Goal: Task Accomplishment & Management: Manage account settings

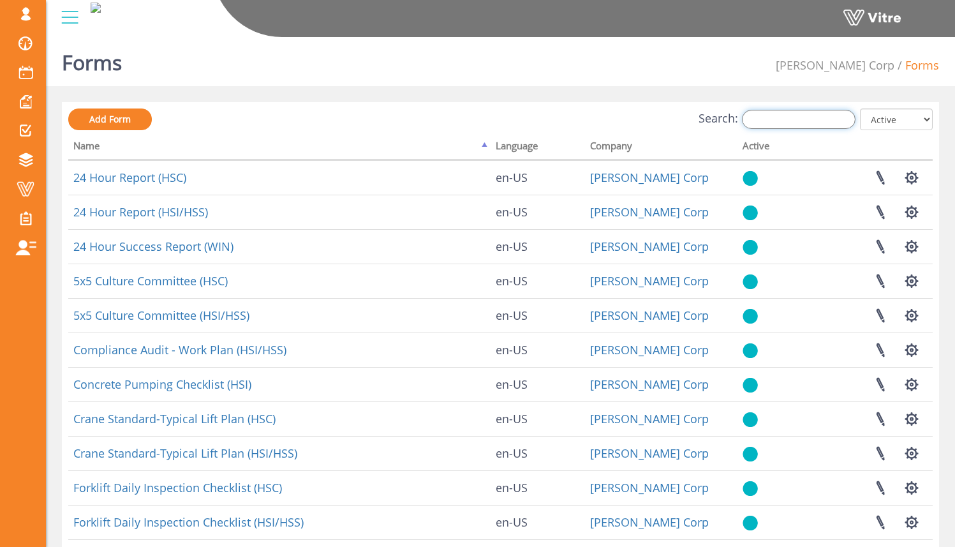
click at [759, 119] on input "Search:" at bounding box center [799, 119] width 114 height 19
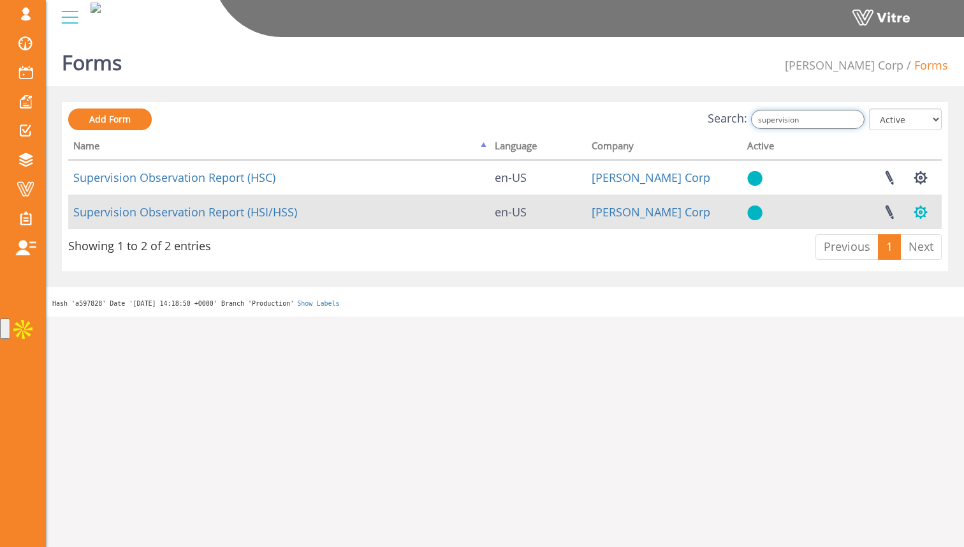
type input "supervision"
click at [915, 206] on button "button" at bounding box center [921, 212] width 32 height 34
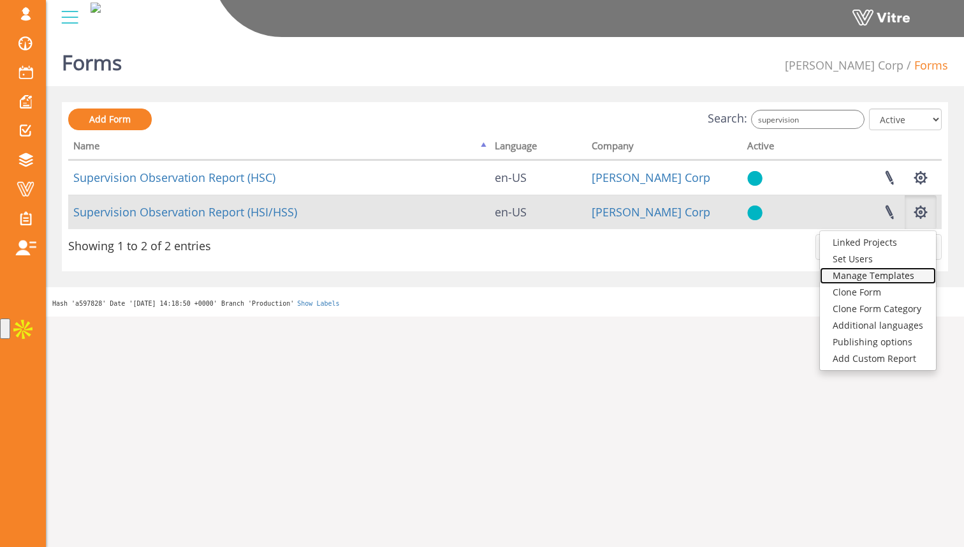
click at [895, 268] on link "Manage Templates" at bounding box center [878, 275] width 116 height 17
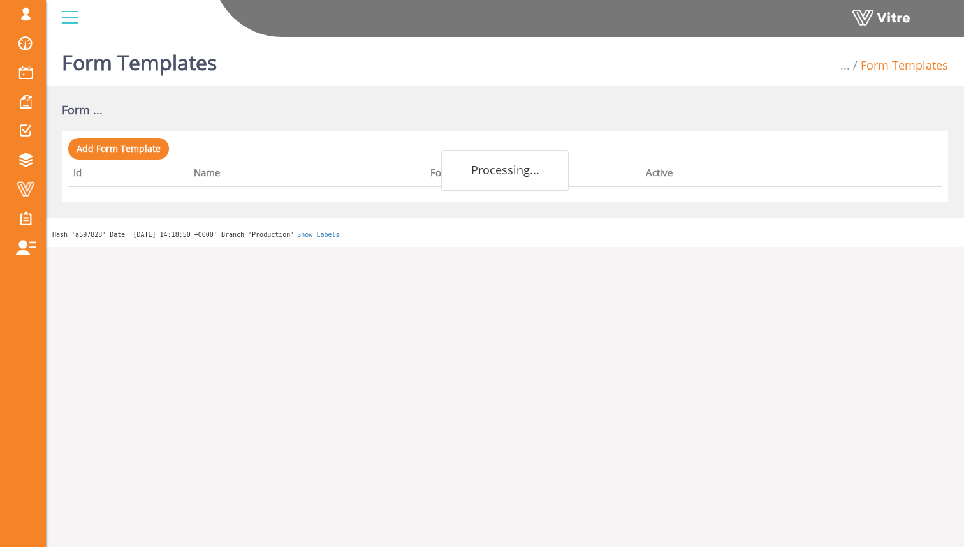
click at [913, 208] on div "Form Templates ... Form Templates Form ... Add Form Template Processing... Id N…" at bounding box center [505, 139] width 918 height 215
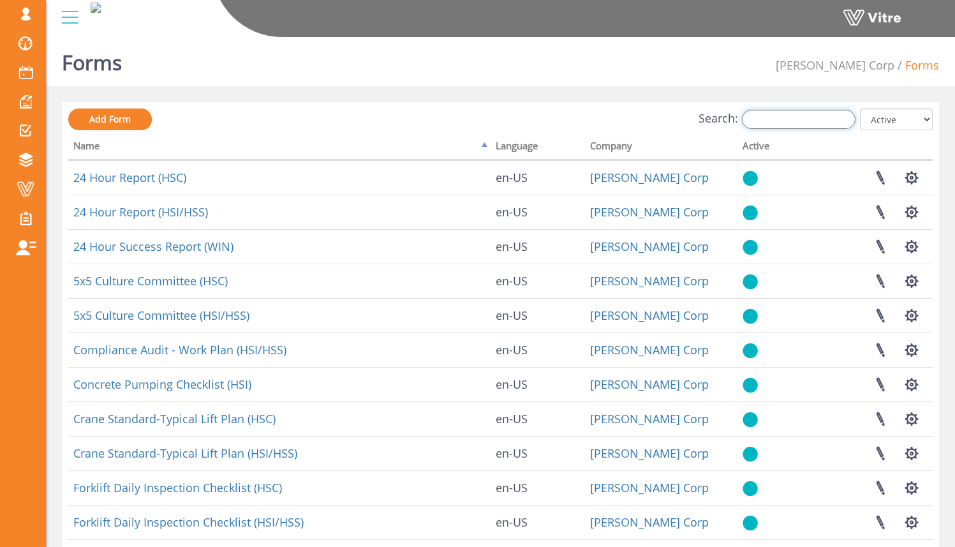
click at [840, 117] on input "Search:" at bounding box center [799, 119] width 114 height 19
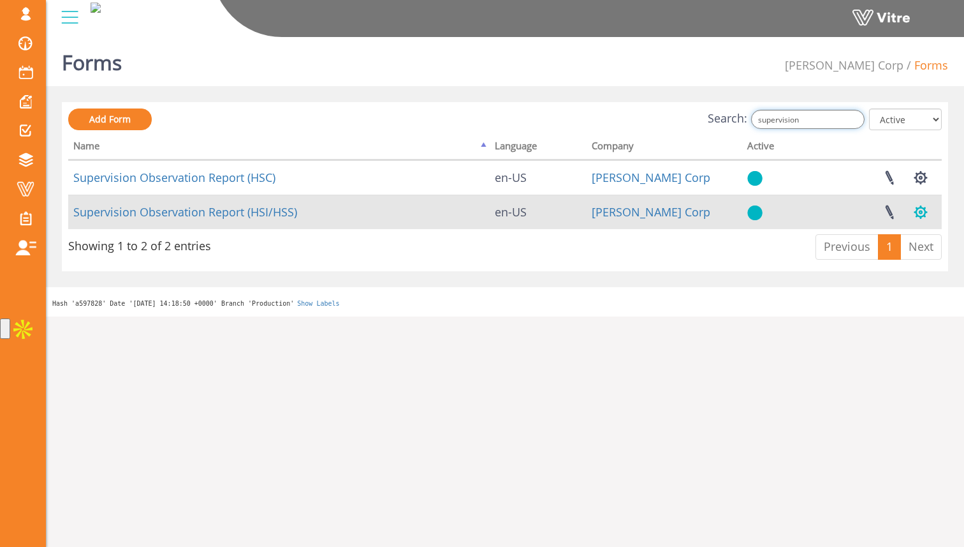
type input "supervision"
click at [927, 214] on button "button" at bounding box center [921, 212] width 32 height 34
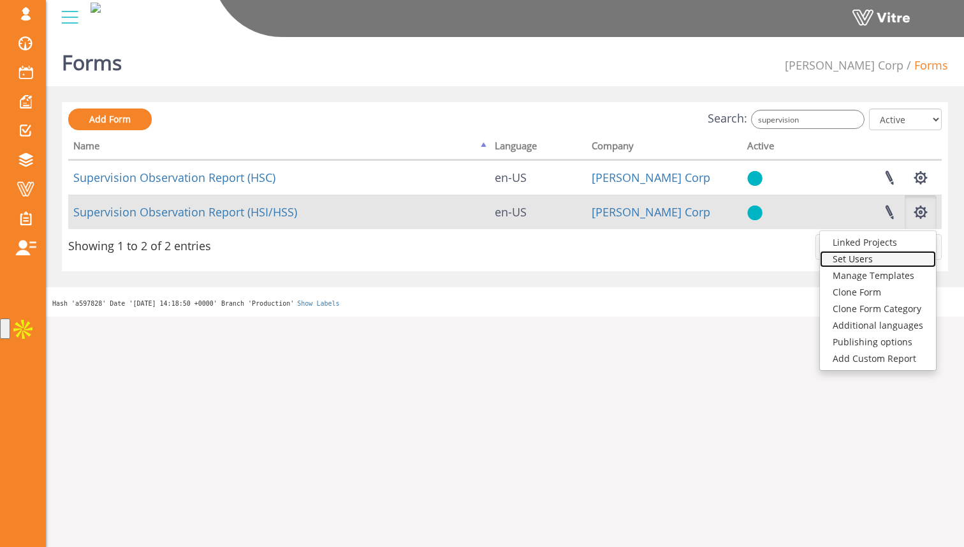
click at [904, 253] on link "Set Users" at bounding box center [878, 259] width 116 height 17
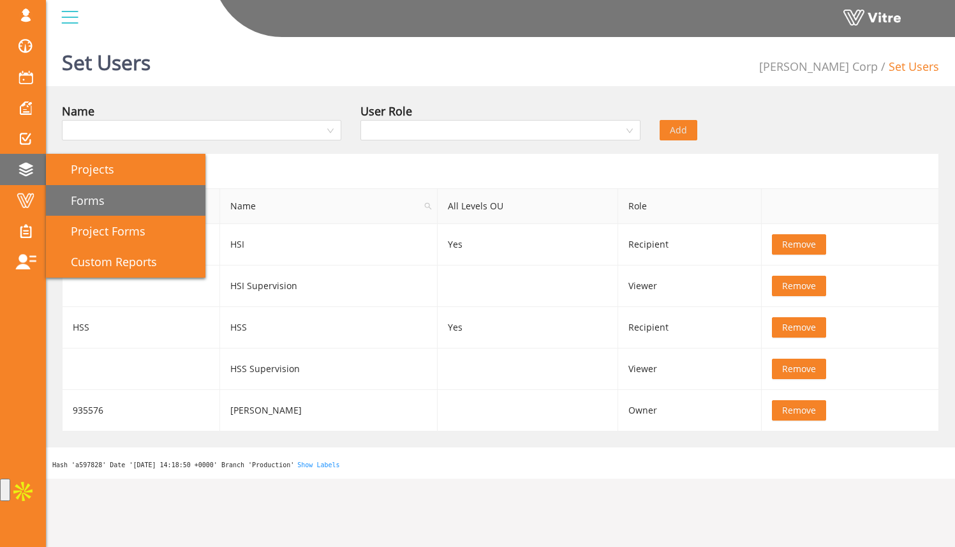
click at [84, 195] on span "Forms" at bounding box center [79, 200] width 49 height 15
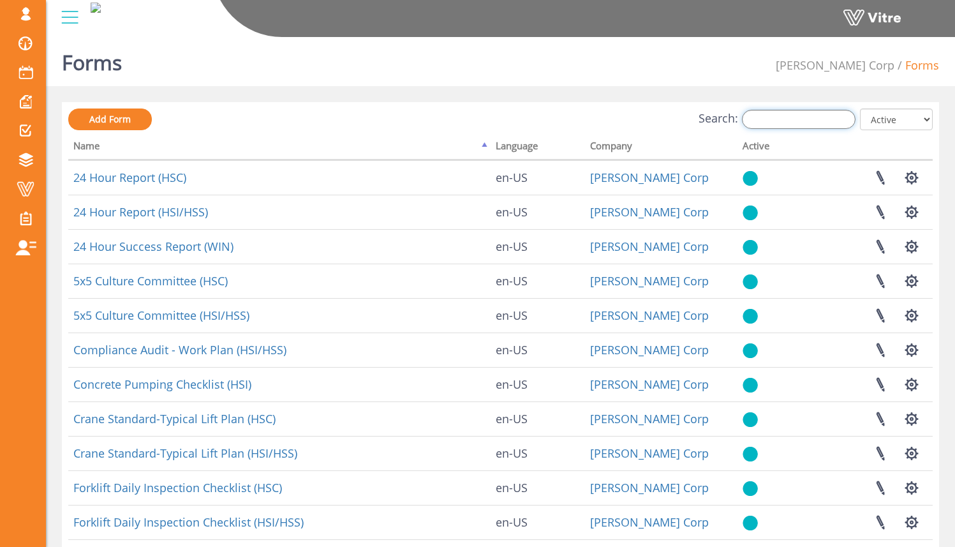
click at [788, 124] on input "Search:" at bounding box center [799, 119] width 114 height 19
click at [787, 124] on input "Search:" at bounding box center [799, 119] width 114 height 19
click at [782, 117] on input "Search:" at bounding box center [799, 119] width 114 height 19
click at [791, 117] on input "Search:" at bounding box center [799, 119] width 114 height 19
type input "d"
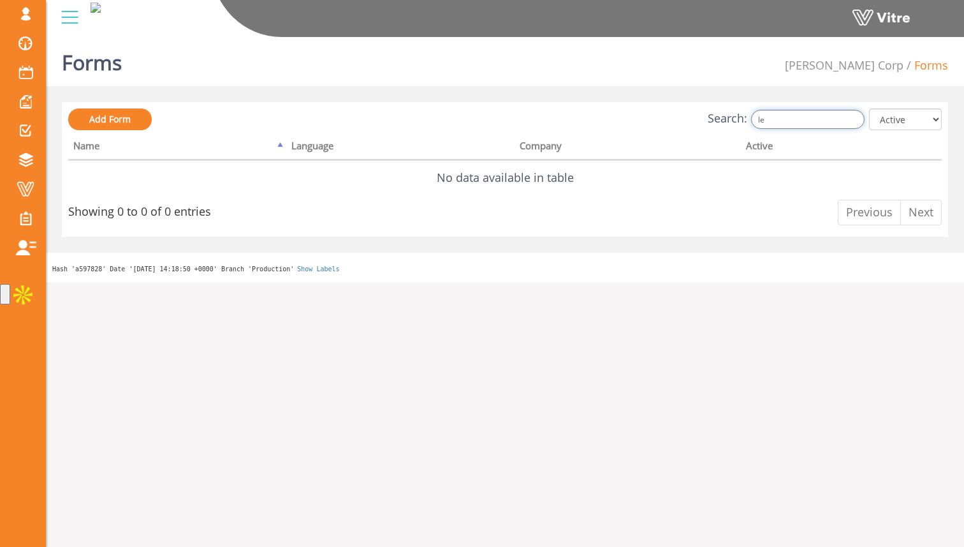
type input "l"
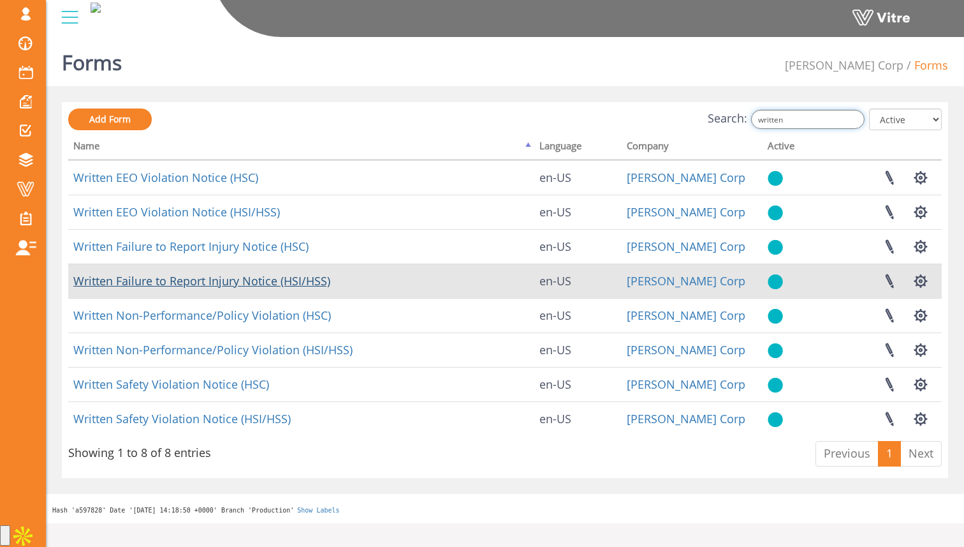
type input "written"
click at [257, 281] on link "Written Failure to Report Injury Notice (HSI/HSS)" at bounding box center [201, 280] width 257 height 15
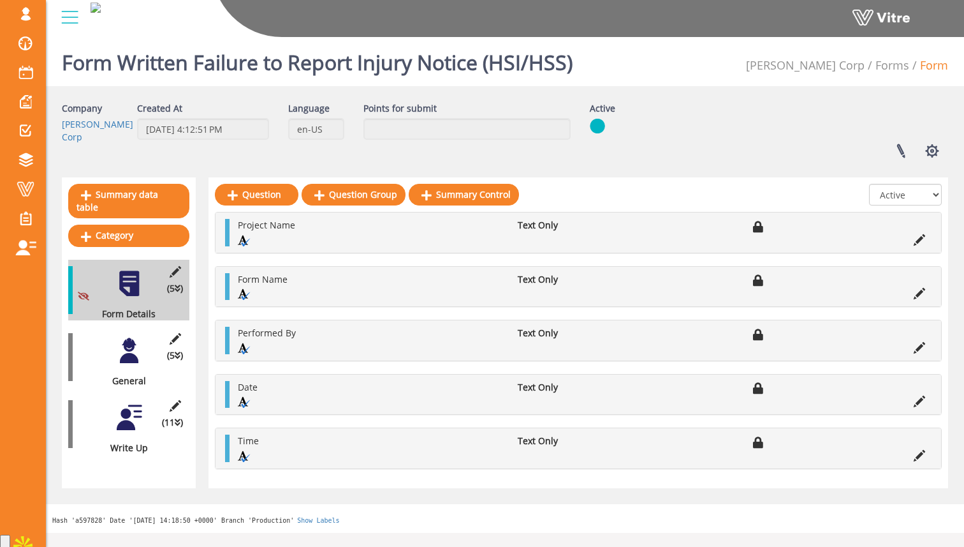
click at [133, 336] on div at bounding box center [129, 350] width 29 height 29
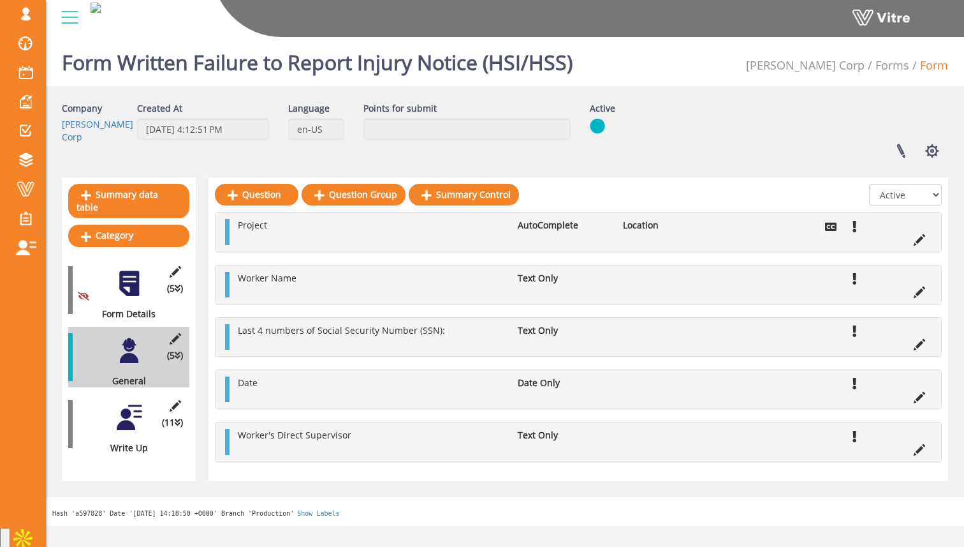
click at [131, 411] on div at bounding box center [129, 417] width 29 height 29
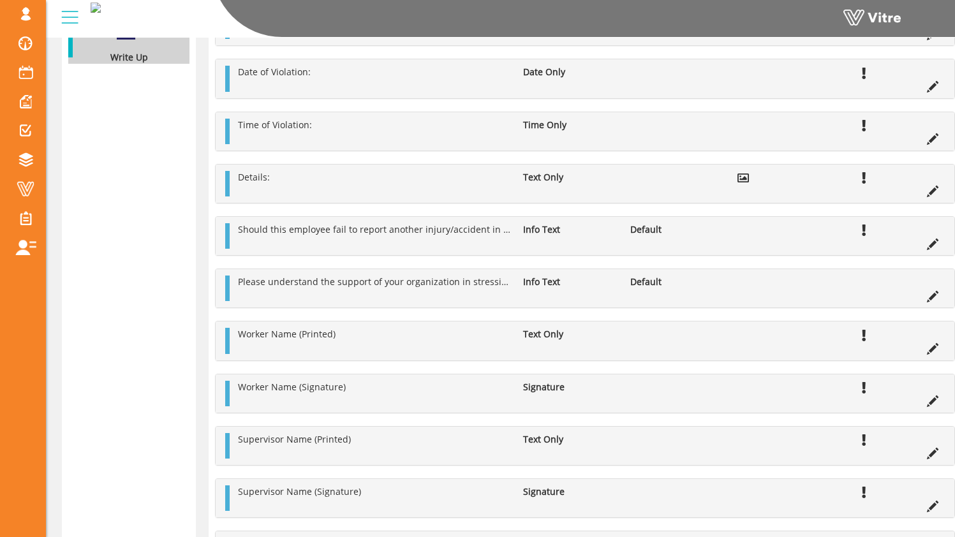
scroll to position [491, 0]
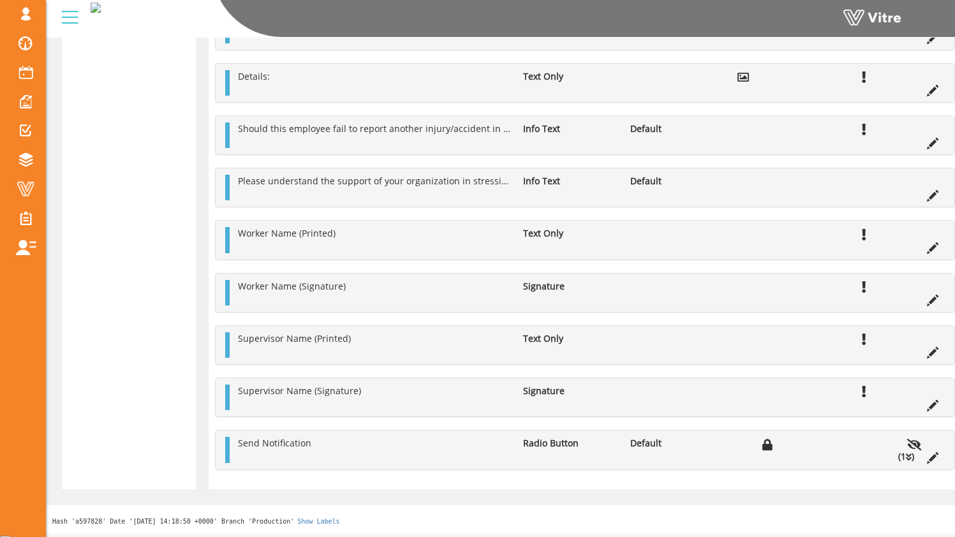
click at [907, 459] on icon at bounding box center [909, 457] width 6 height 9
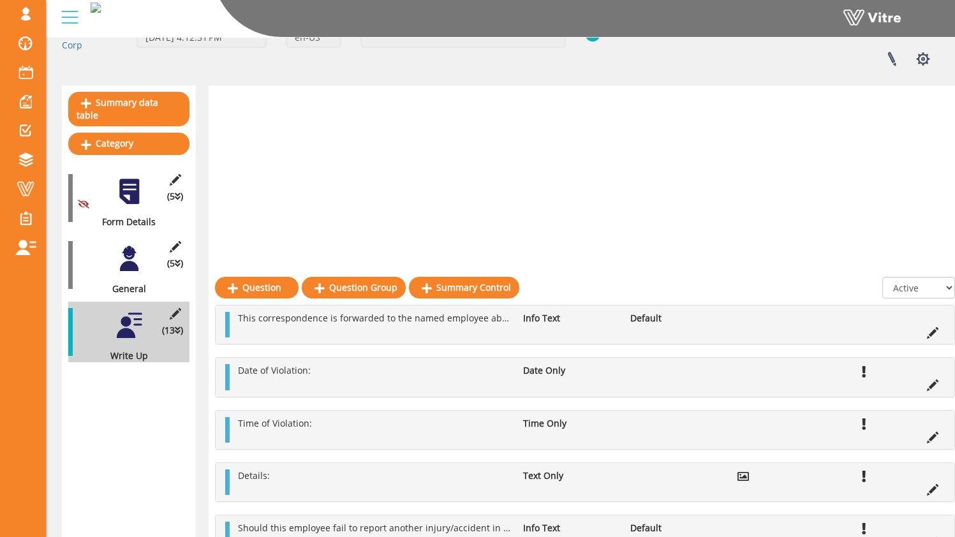
scroll to position [0, 0]
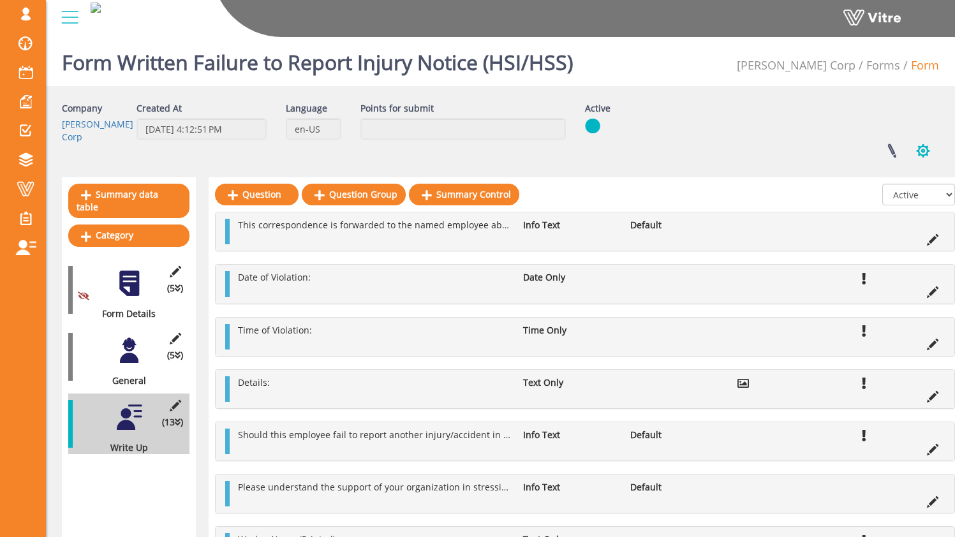
click at [927, 141] on button "button" at bounding box center [923, 151] width 32 height 34
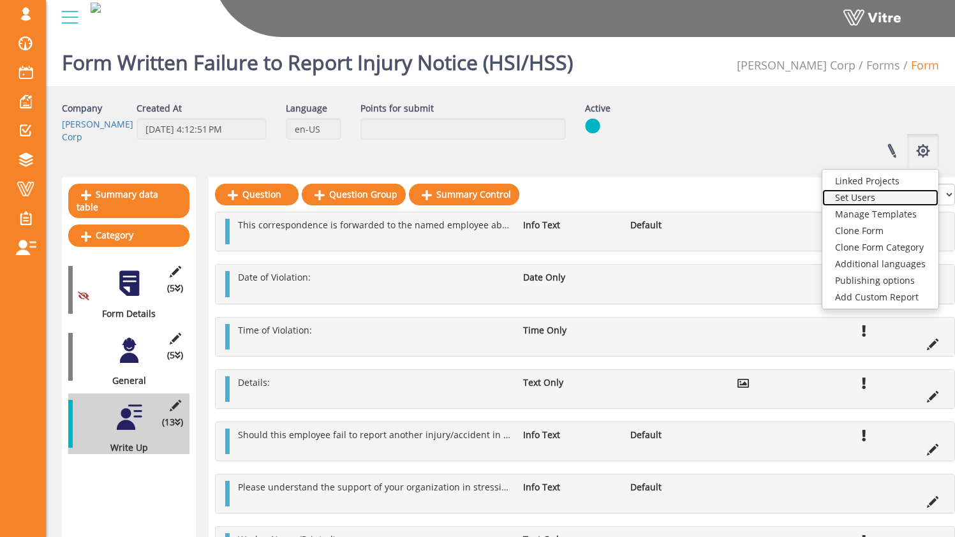
click at [872, 198] on link "Set Users" at bounding box center [880, 197] width 116 height 17
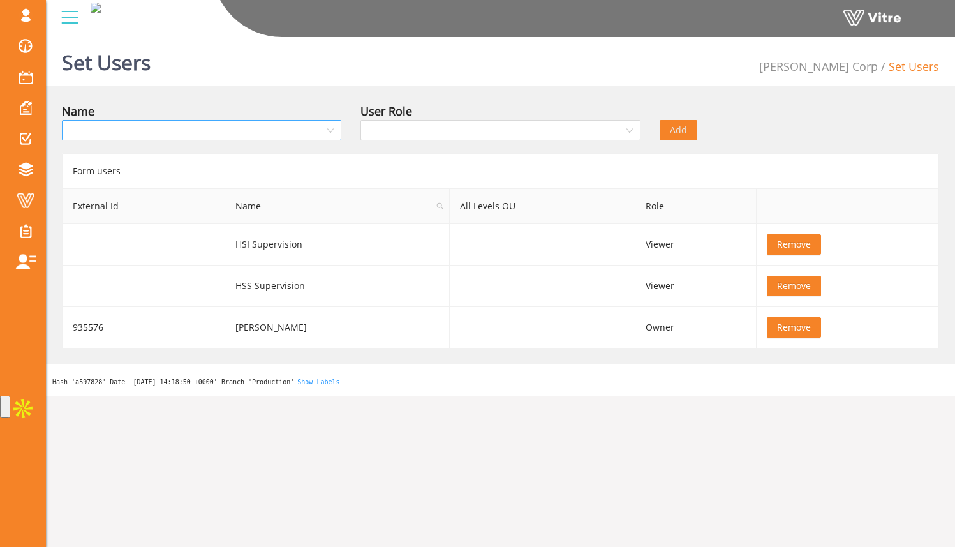
click at [132, 136] on input "search" at bounding box center [197, 130] width 255 height 19
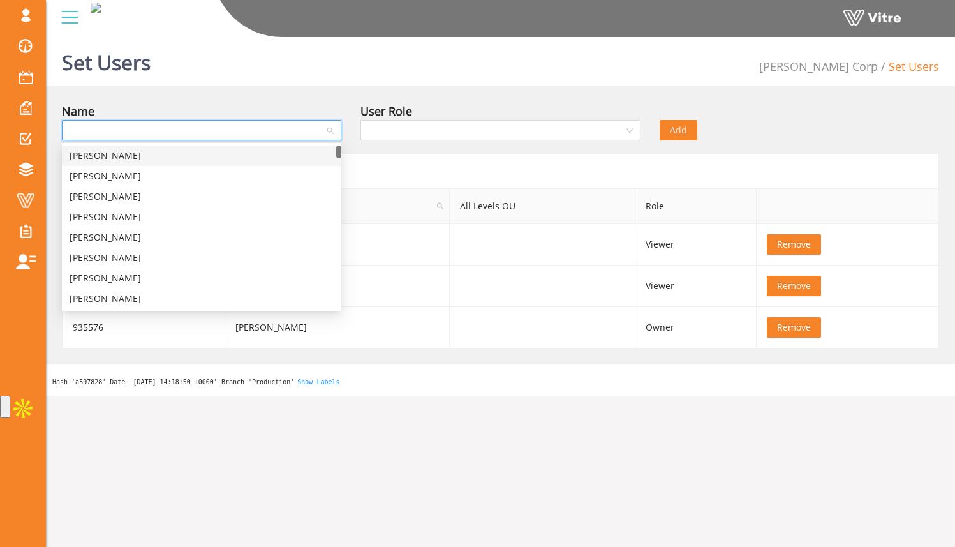
click at [196, 96] on div "Set Users [PERSON_NAME] Corp Set Users Name User Role Add Form users External I…" at bounding box center [500, 213] width 909 height 363
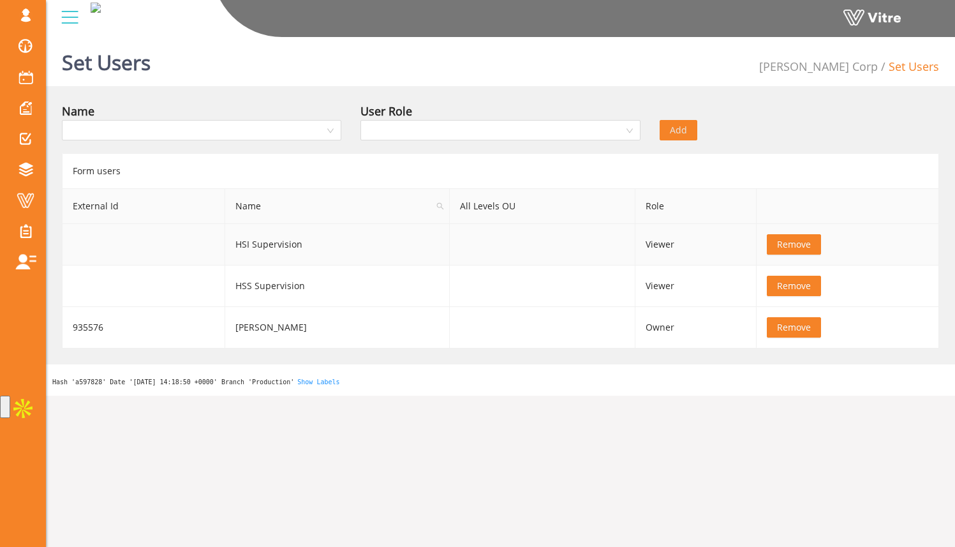
click at [246, 243] on td "HSI Supervision" at bounding box center [337, 244] width 224 height 41
drag, startPoint x: 236, startPoint y: 243, endPoint x: 309, endPoint y: 243, distance: 73.3
click at [309, 243] on td "HSI Supervision" at bounding box center [337, 244] width 224 height 41
click at [309, 244] on td "HSI Supervision" at bounding box center [337, 244] width 224 height 41
drag, startPoint x: 462, startPoint y: 210, endPoint x: 535, endPoint y: 212, distance: 72.7
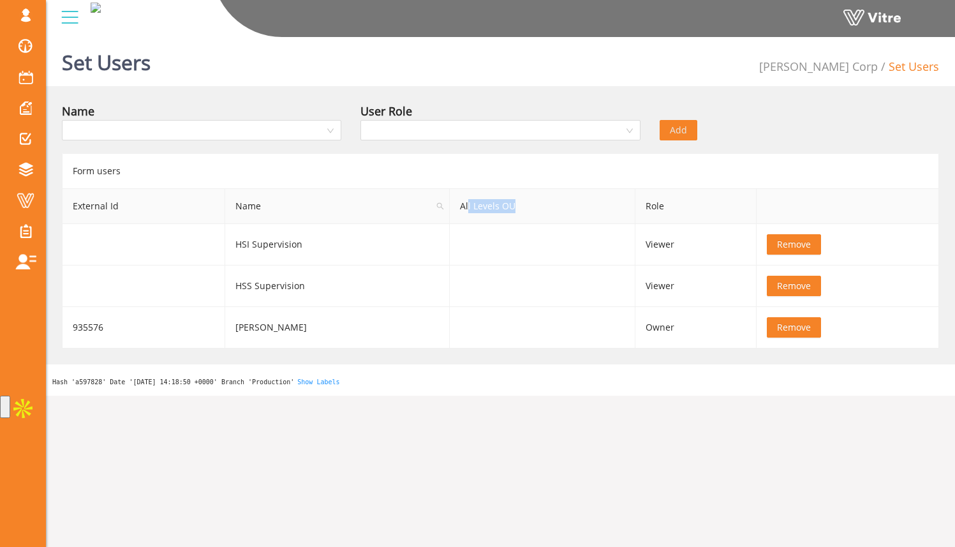
click at [535, 212] on th "All Levels OU" at bounding box center [543, 206] width 186 height 35
drag, startPoint x: 451, startPoint y: 205, endPoint x: 540, endPoint y: 210, distance: 88.8
click at [540, 210] on th "All Levels OU" at bounding box center [543, 206] width 186 height 35
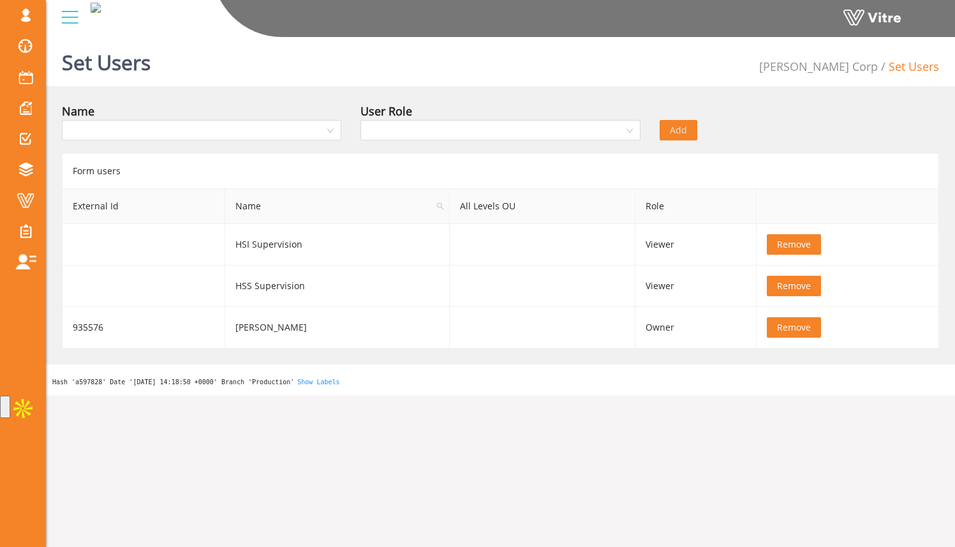
click at [929, 108] on div "Name User Role Add" at bounding box center [500, 124] width 896 height 45
click at [247, 126] on input "search" at bounding box center [197, 130] width 255 height 19
click at [386, 193] on span "Name" at bounding box center [337, 206] width 224 height 34
click at [421, 130] on input "search" at bounding box center [495, 130] width 255 height 19
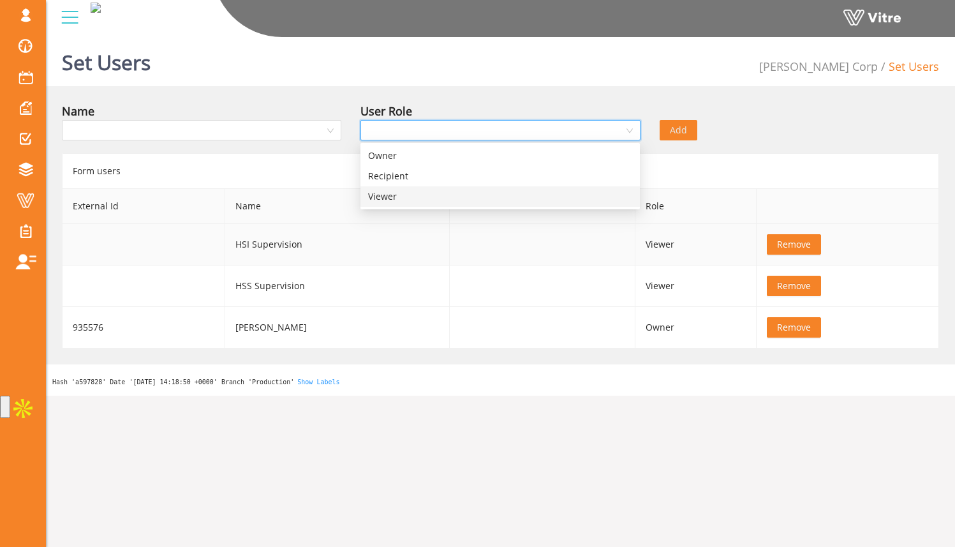
click at [423, 253] on td "HSI Supervision" at bounding box center [337, 244] width 224 height 41
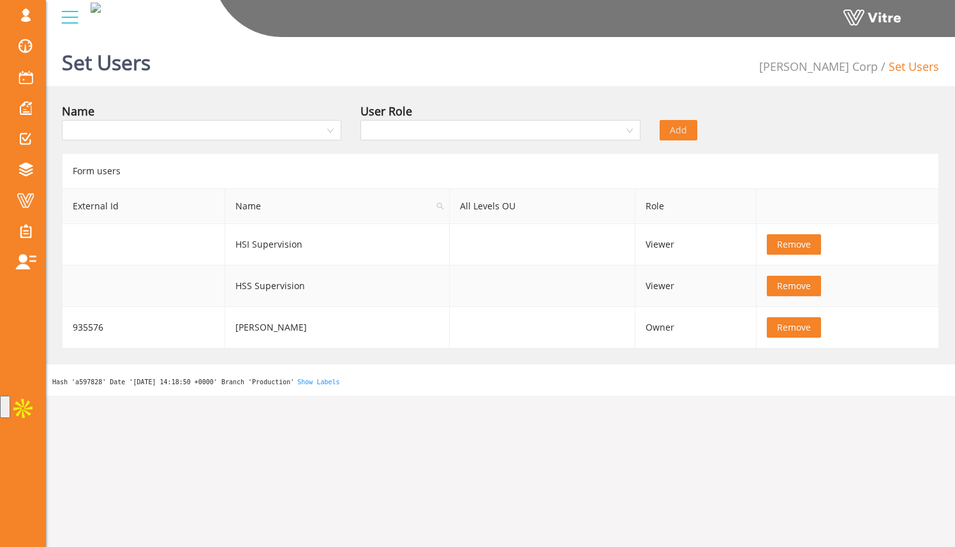
drag, startPoint x: 423, startPoint y: 253, endPoint x: 413, endPoint y: 302, distance: 49.5
click at [422, 267] on tbody "HSI Supervision Viewer Remove HSS Supervision Viewer Remove 935576 Chris O'Conn…" at bounding box center [500, 286] width 876 height 124
click at [413, 302] on td "HSS Supervision" at bounding box center [337, 285] width 224 height 41
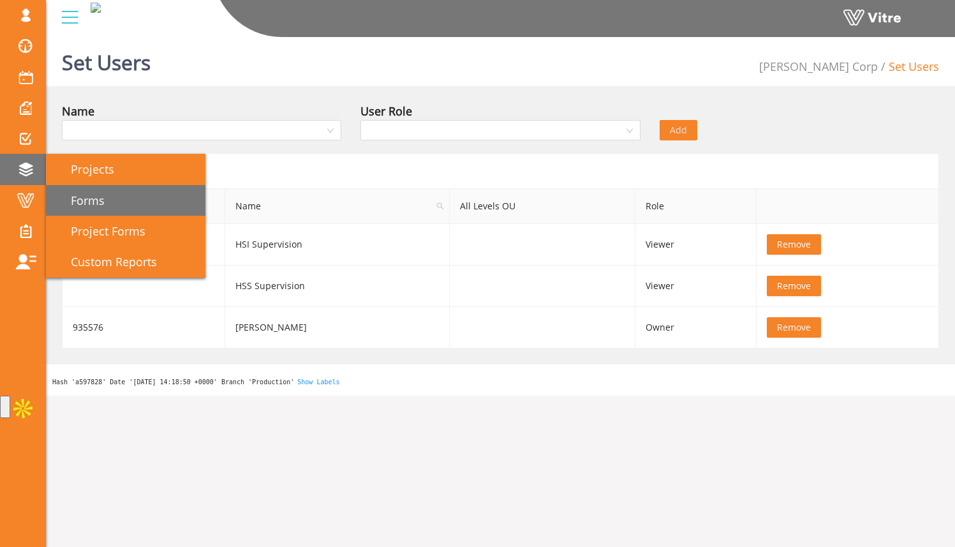
click at [116, 199] on link "Forms" at bounding box center [125, 200] width 159 height 31
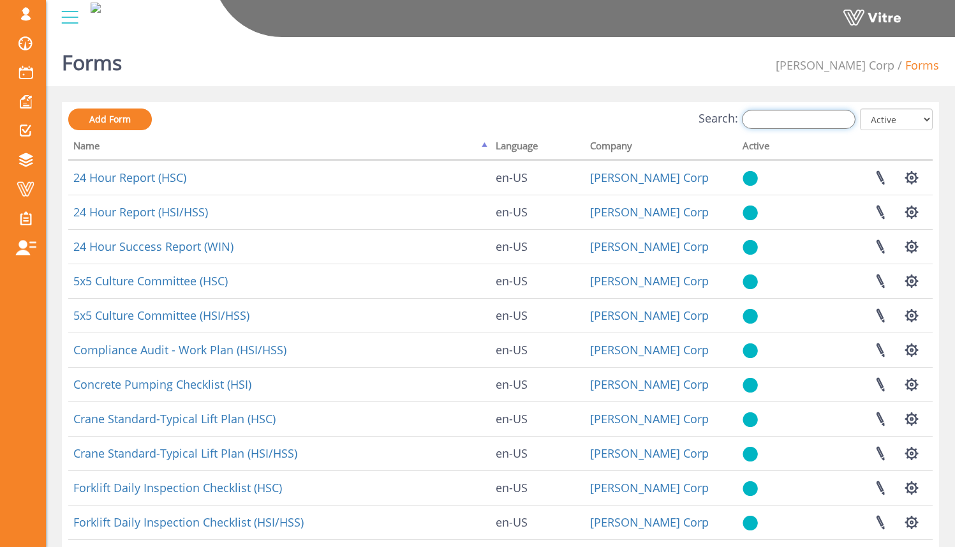
click at [819, 125] on input "Search:" at bounding box center [799, 119] width 114 height 19
type input "paragon"
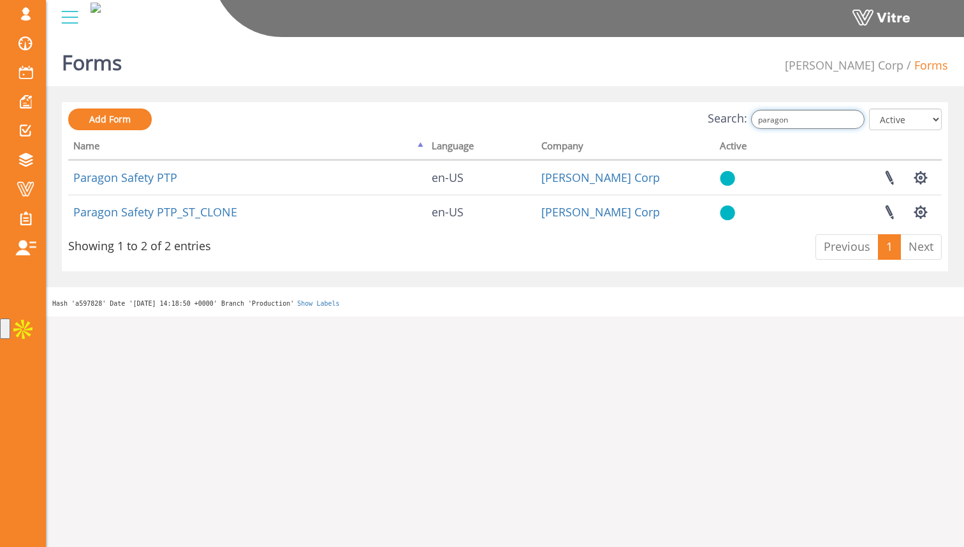
drag, startPoint x: 824, startPoint y: 117, endPoint x: 743, endPoint y: 118, distance: 81.0
click at [743, 118] on label "Search: paragon" at bounding box center [786, 119] width 157 height 19
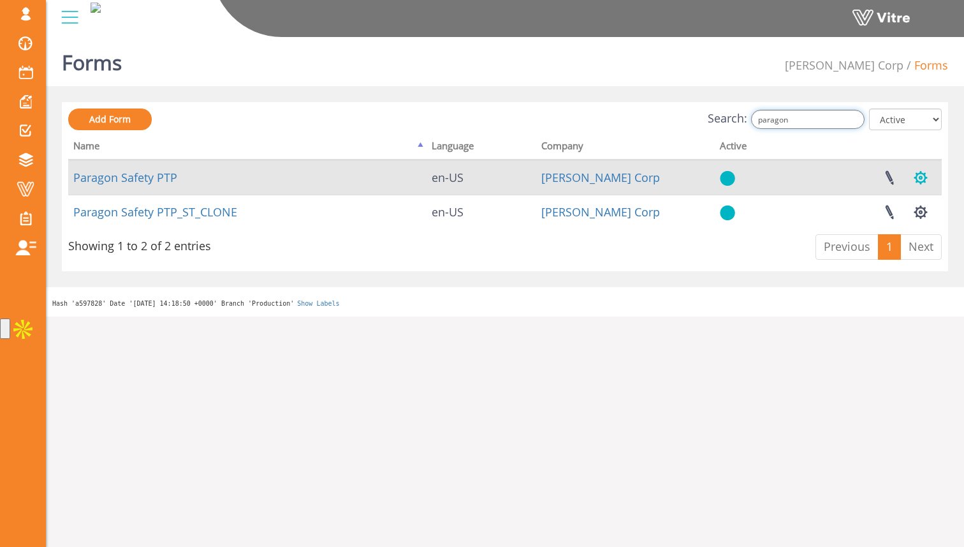
type input "paragon"
click at [918, 174] on button "button" at bounding box center [921, 178] width 32 height 34
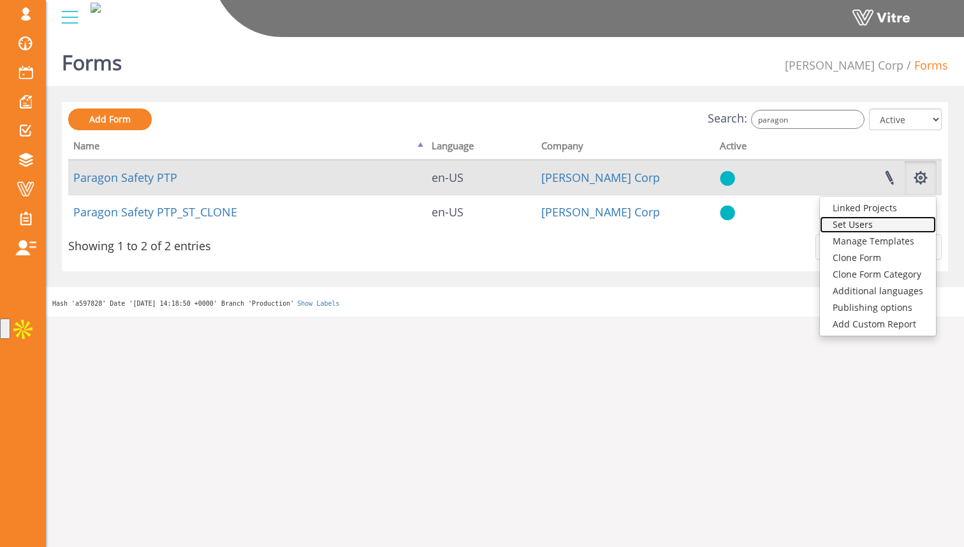
click at [874, 220] on link "Set Users" at bounding box center [878, 224] width 116 height 17
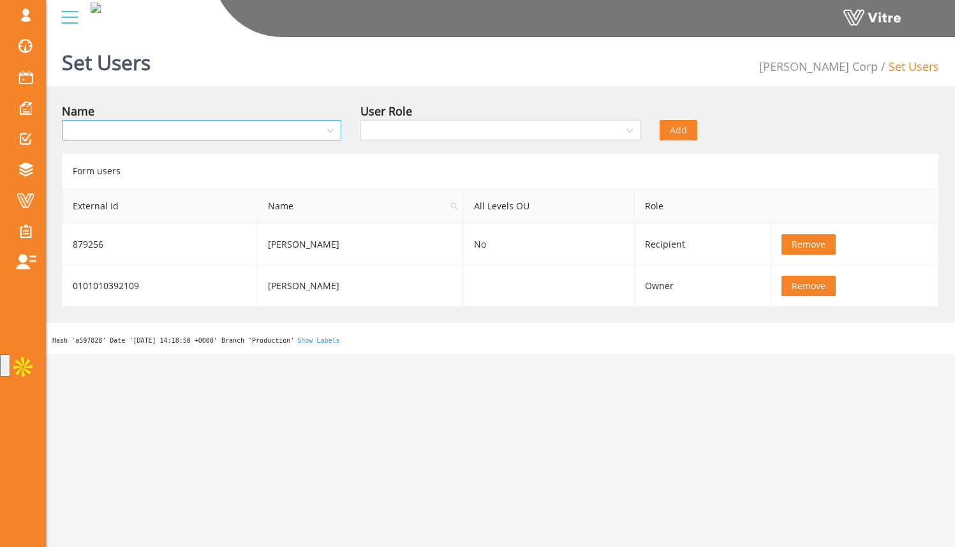
click at [304, 128] on input "search" at bounding box center [197, 130] width 255 height 19
type input "[PERSON_NAME]"
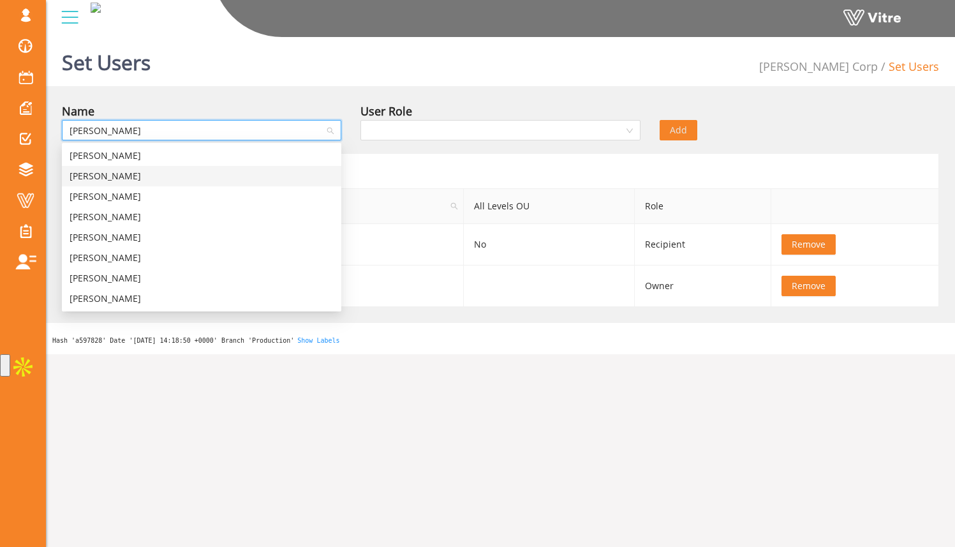
click at [263, 172] on div "David Walker" at bounding box center [202, 176] width 264 height 14
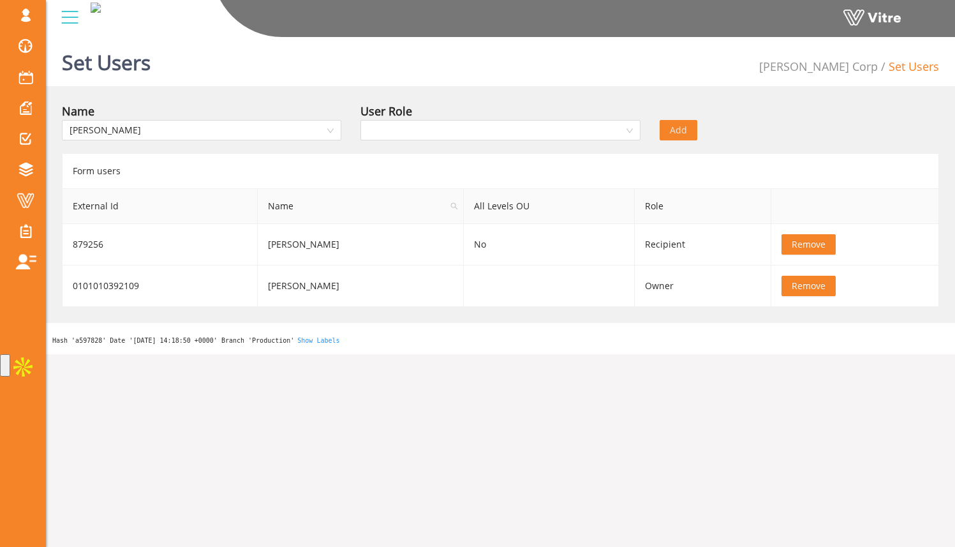
click at [425, 114] on div "User Role" at bounding box center [499, 111] width 279 height 18
click at [423, 126] on input "search" at bounding box center [495, 130] width 255 height 19
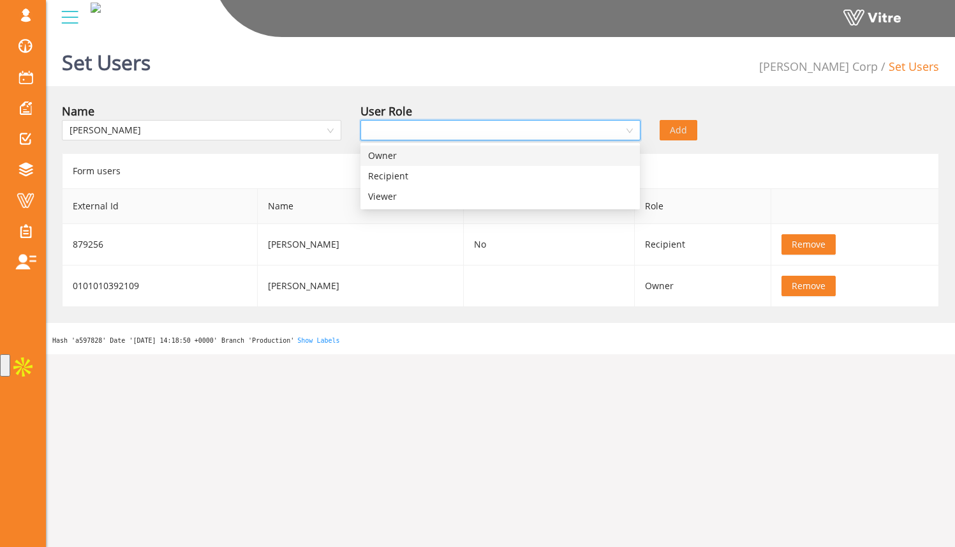
click at [422, 162] on div "Owner" at bounding box center [500, 156] width 264 height 14
click at [687, 129] on button "Add" at bounding box center [678, 130] width 38 height 20
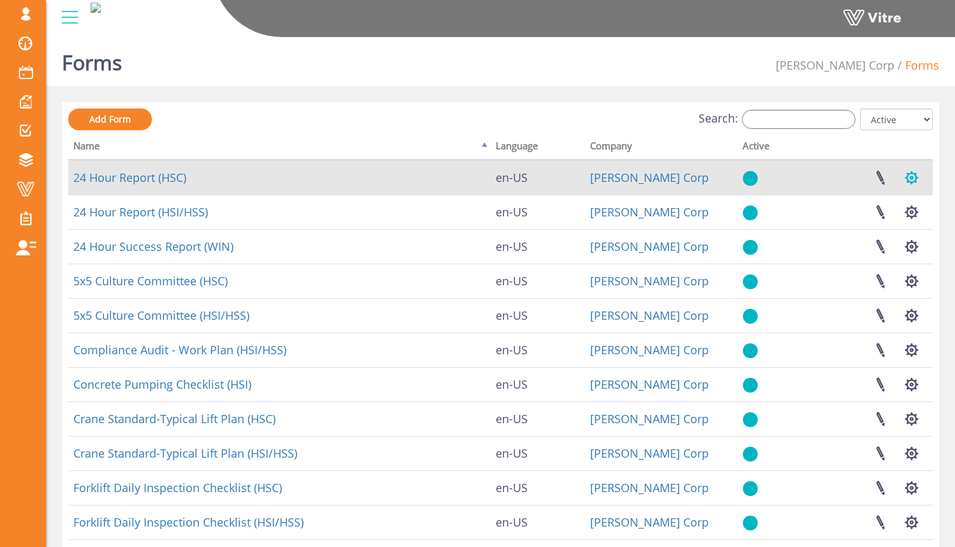
click at [919, 175] on button "button" at bounding box center [911, 178] width 32 height 34
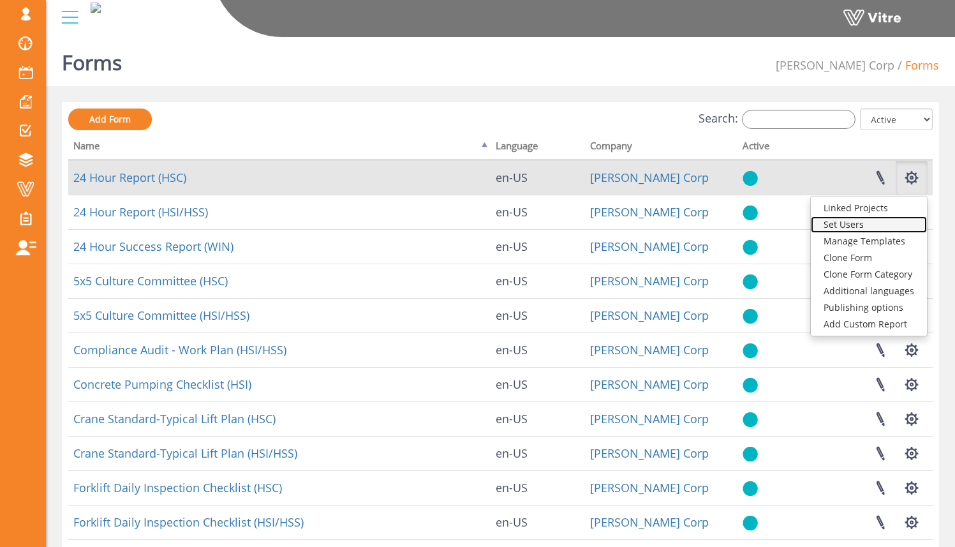
click at [877, 220] on link "Set Users" at bounding box center [869, 224] width 116 height 17
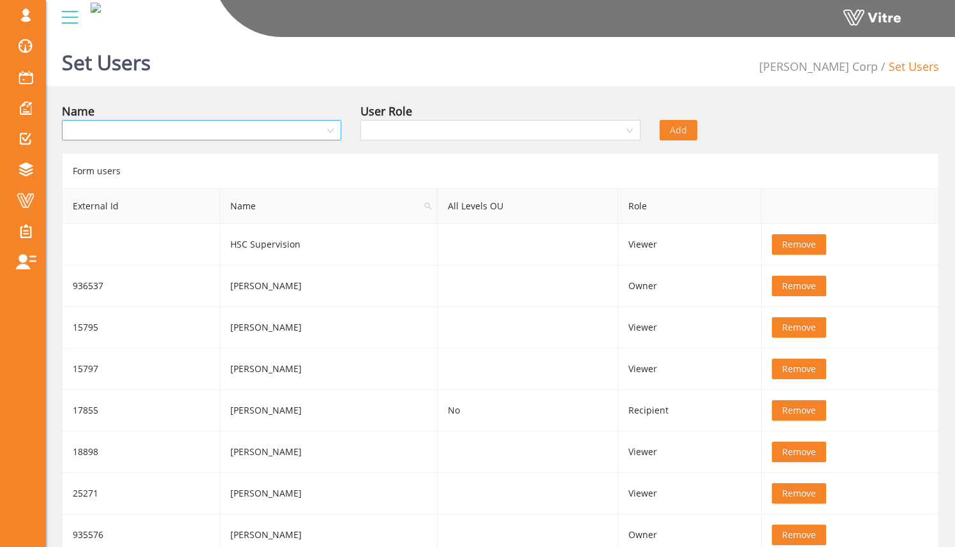
click at [323, 131] on input "search" at bounding box center [197, 130] width 255 height 19
type input "hsc fi"
click at [302, 153] on div "HSC Field Personnel" at bounding box center [202, 156] width 264 height 14
click at [428, 132] on input "search" at bounding box center [495, 130] width 255 height 19
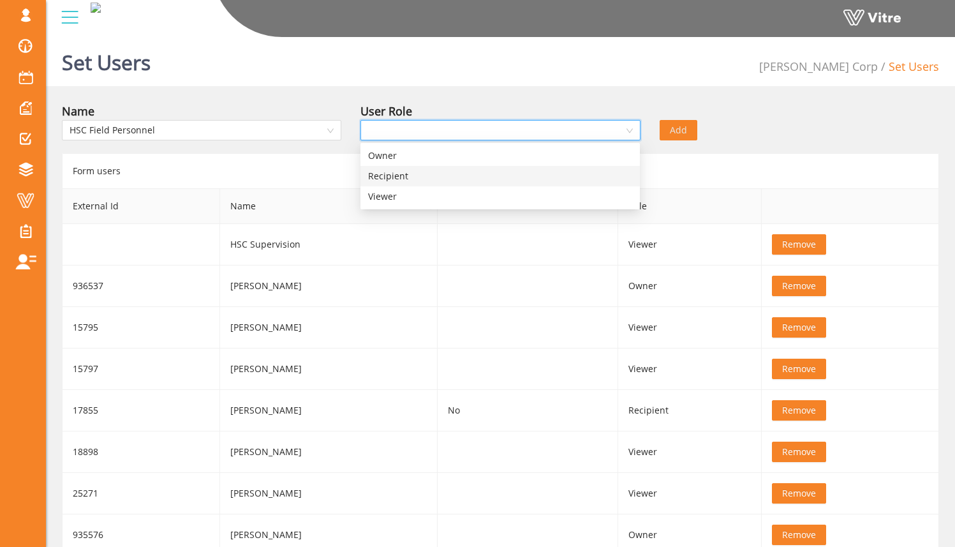
click at [429, 172] on div "Recipient" at bounding box center [500, 176] width 264 height 14
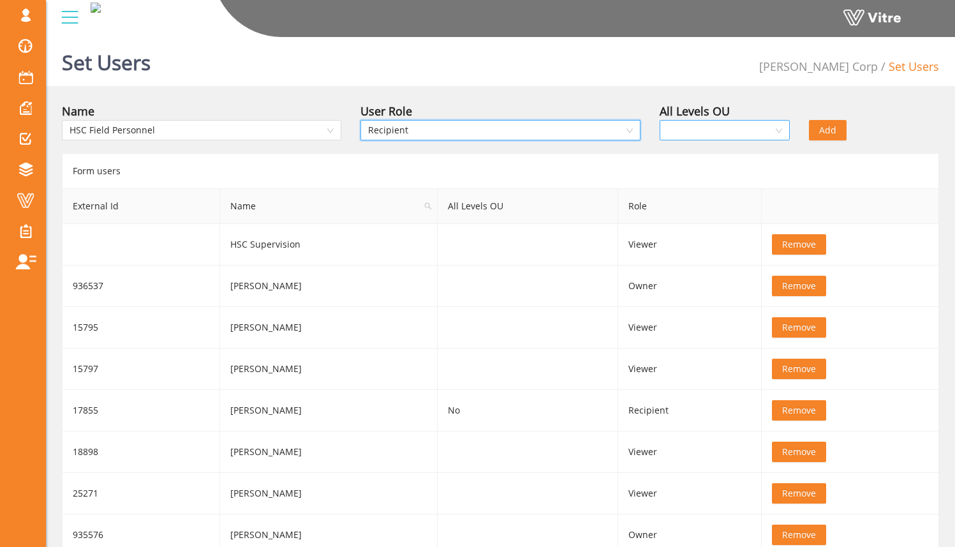
click at [669, 134] on input "search" at bounding box center [720, 130] width 106 height 19
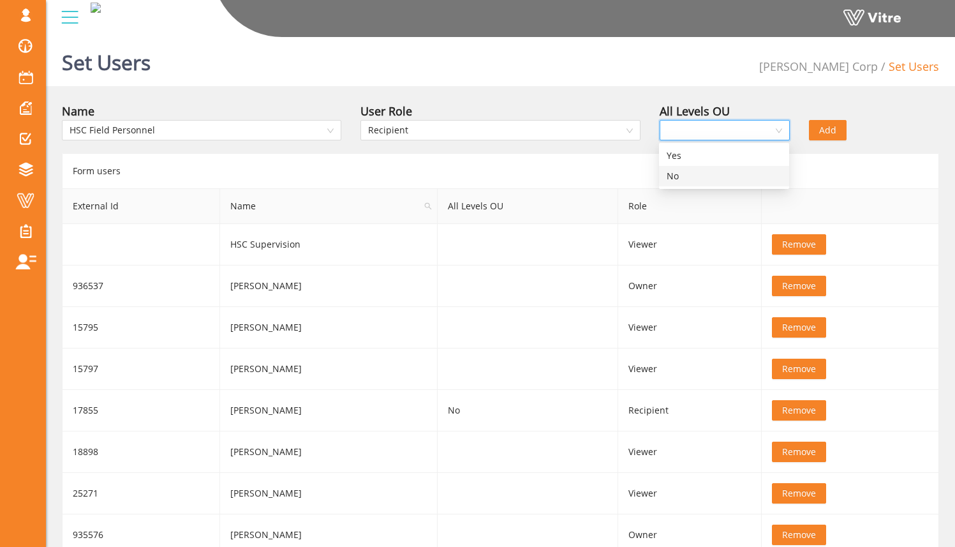
click at [680, 170] on div "No" at bounding box center [723, 176] width 115 height 14
click at [690, 96] on div "Set Users [PERSON_NAME] Corp Set Users Name HSC Field Personnel User Role Recip…" at bounding box center [500, 338] width 909 height 612
click at [693, 129] on span "No" at bounding box center [724, 130] width 115 height 19
click at [687, 157] on div "Yes" at bounding box center [723, 156] width 115 height 14
click at [691, 143] on div "All Levels OU Yes" at bounding box center [724, 124] width 149 height 45
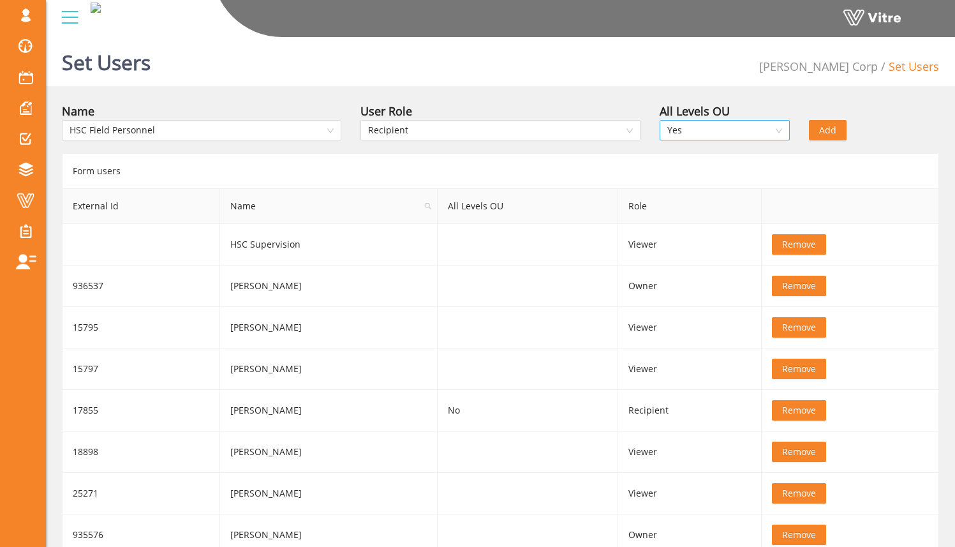
click at [723, 131] on span "Yes" at bounding box center [724, 130] width 115 height 19
click at [721, 159] on div "Yes" at bounding box center [723, 156] width 115 height 14
